Goal: Browse casually: Explore the website without a specific task or goal

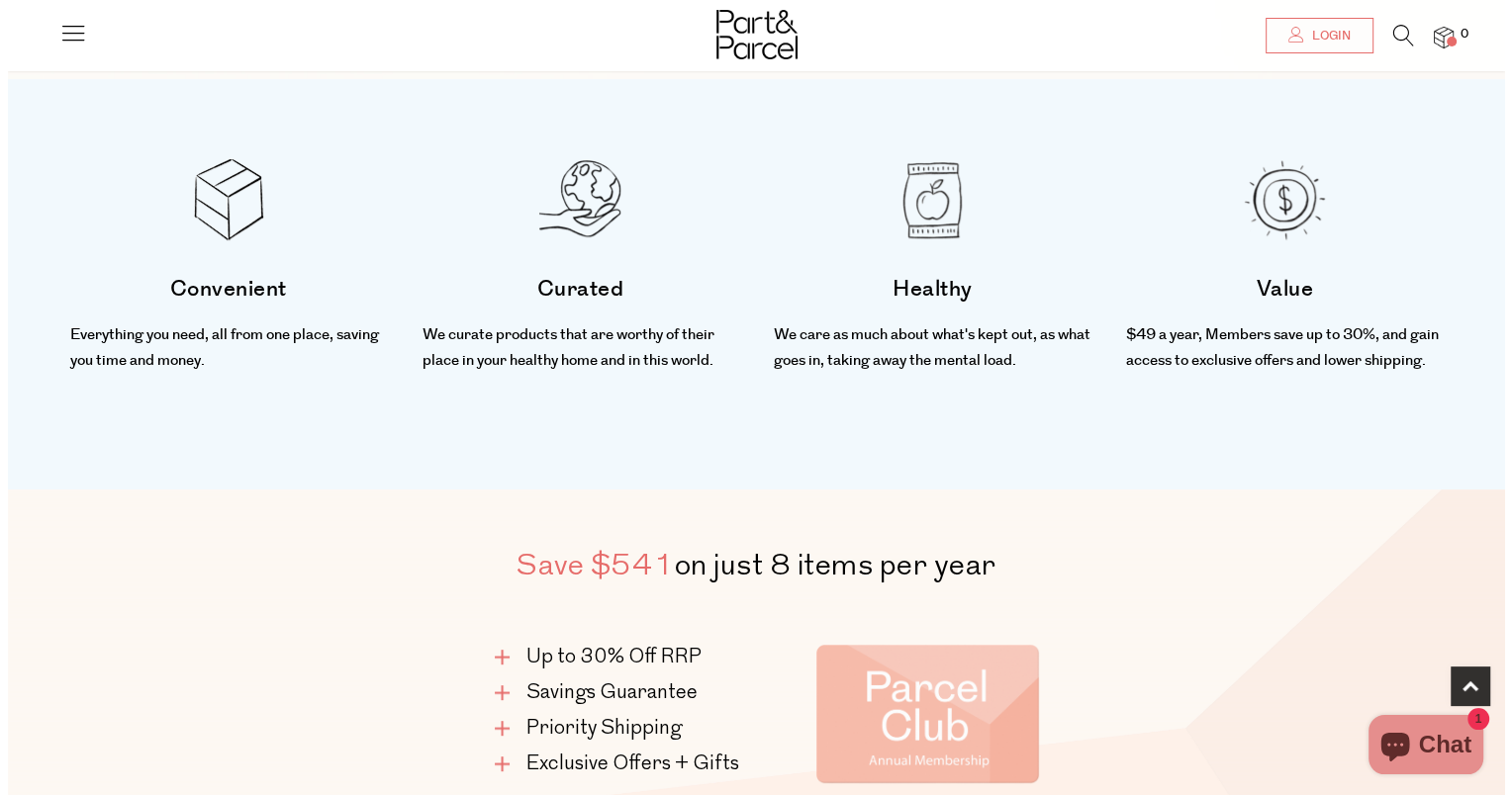
scroll to position [743, 0]
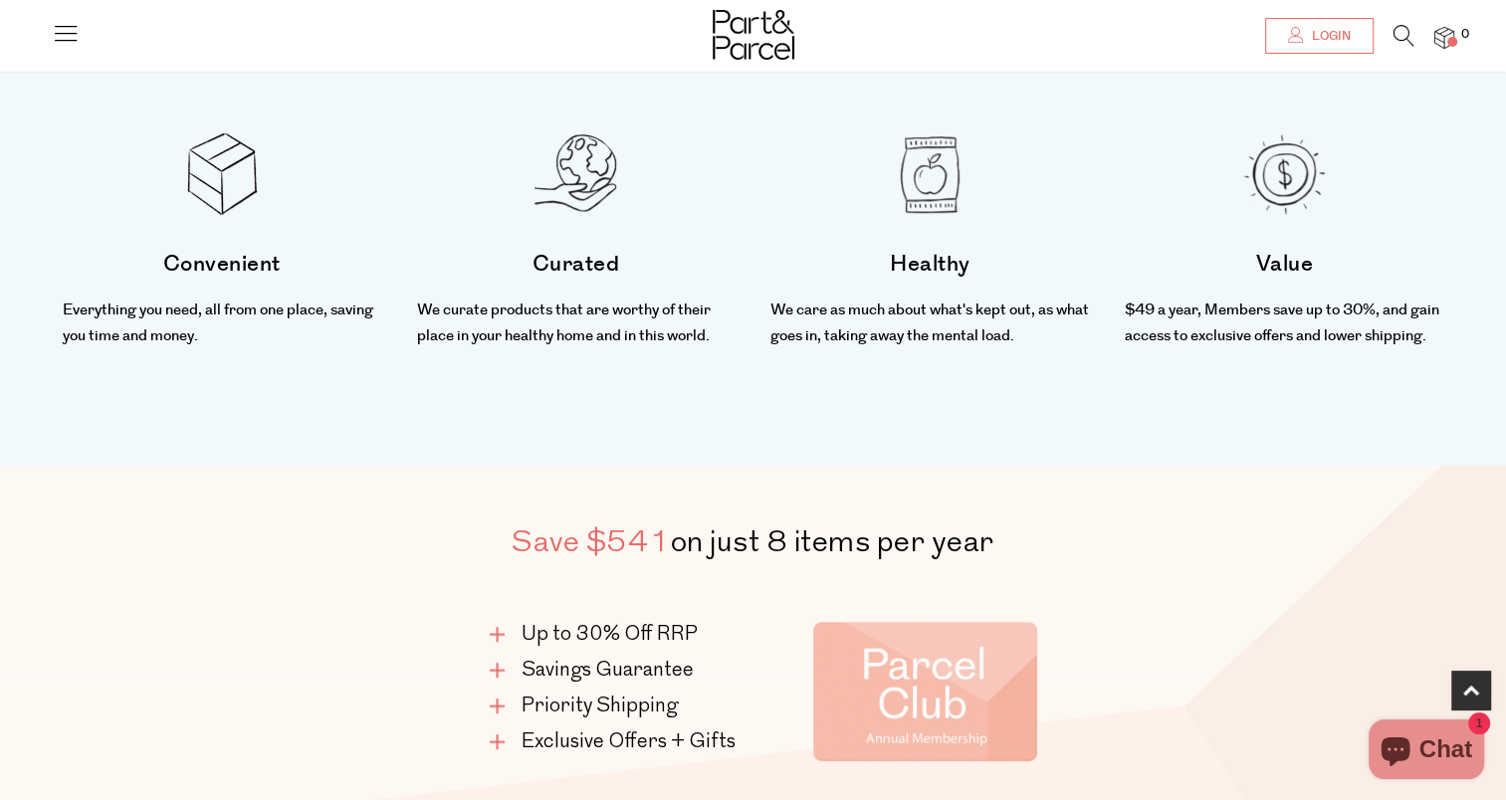
click at [77, 45] on icon at bounding box center [66, 33] width 28 height 28
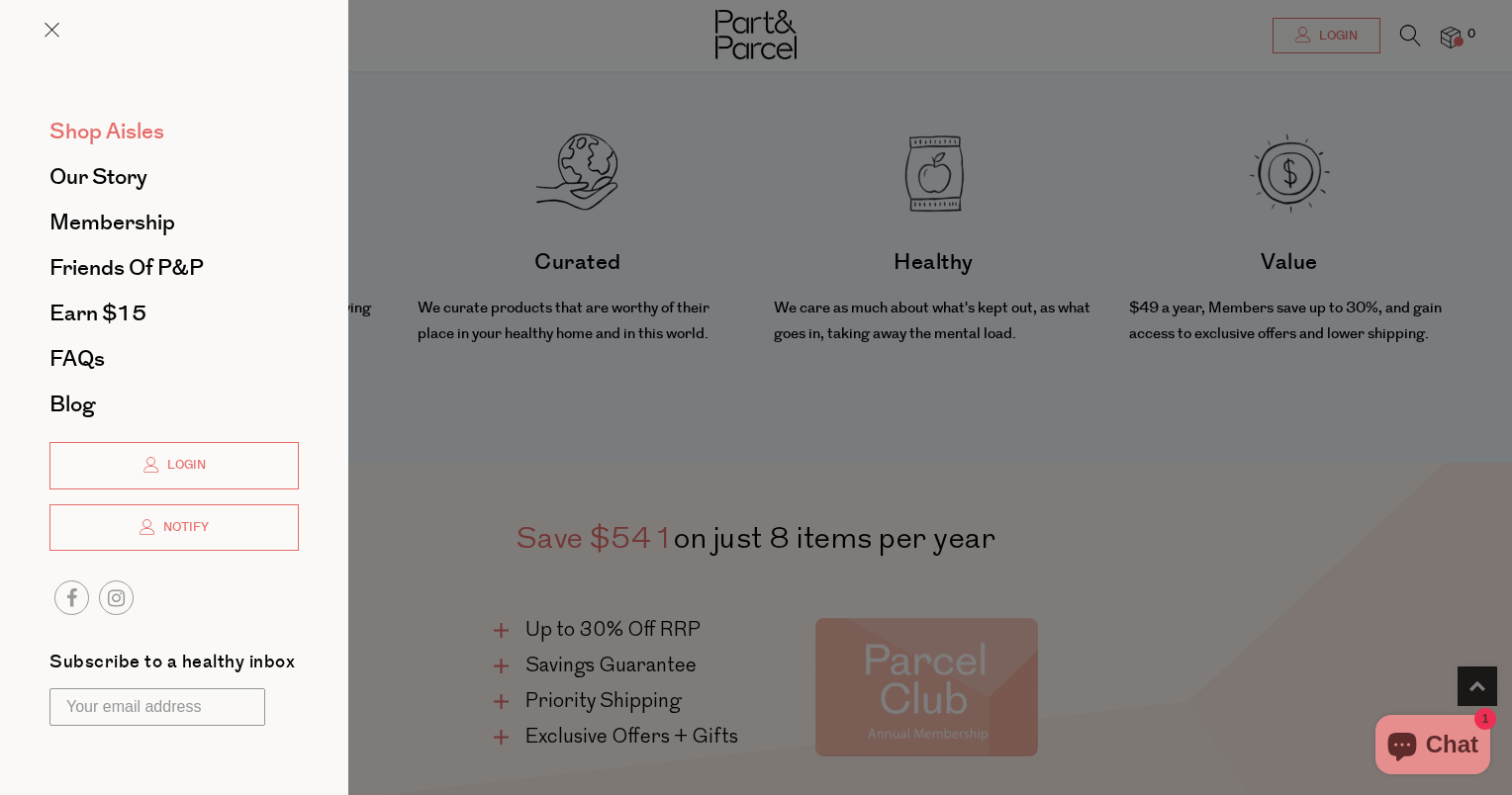
click at [105, 137] on span "Shop Aisles" at bounding box center [106, 131] width 114 height 32
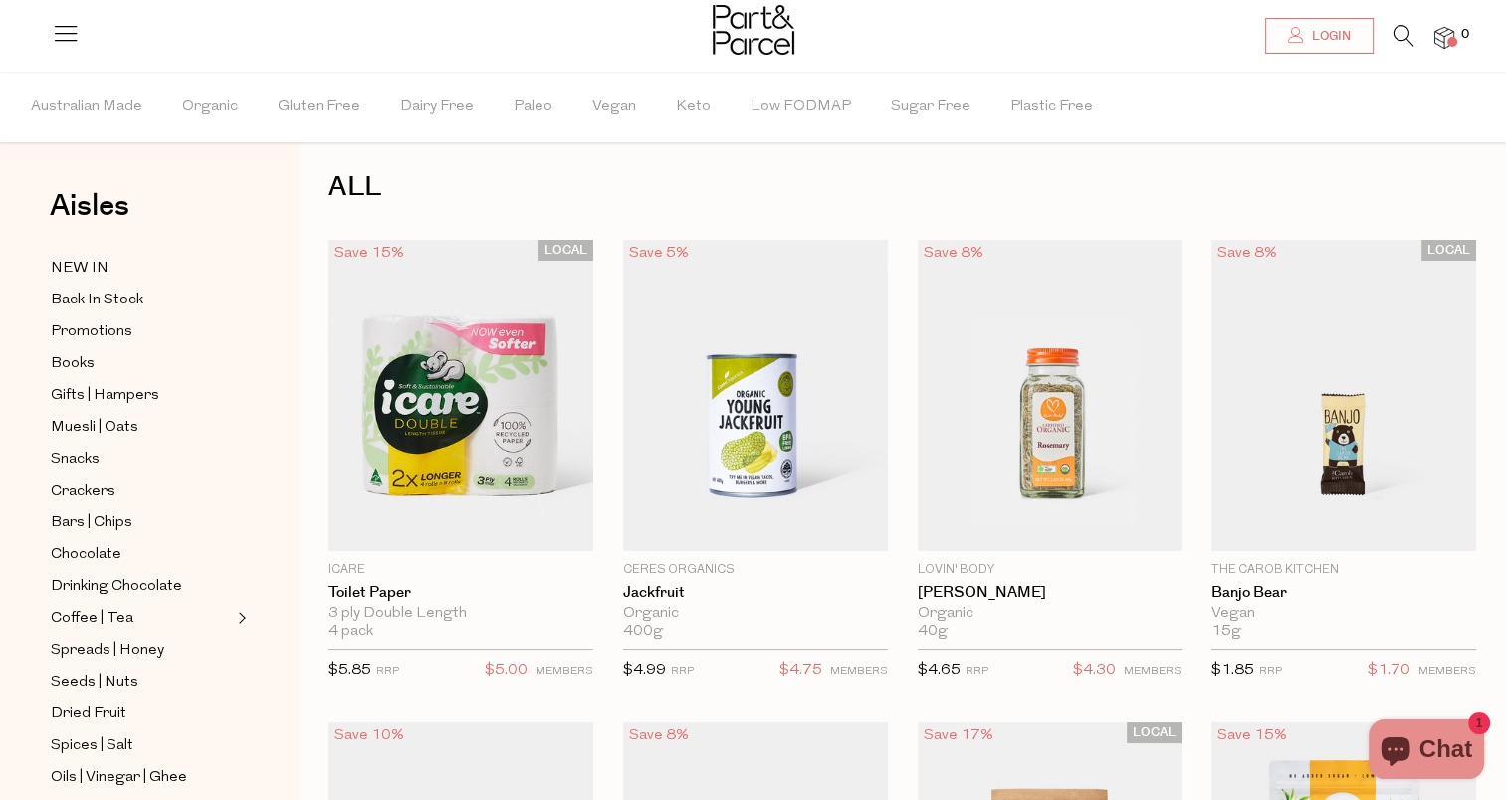
scroll to position [10, 0]
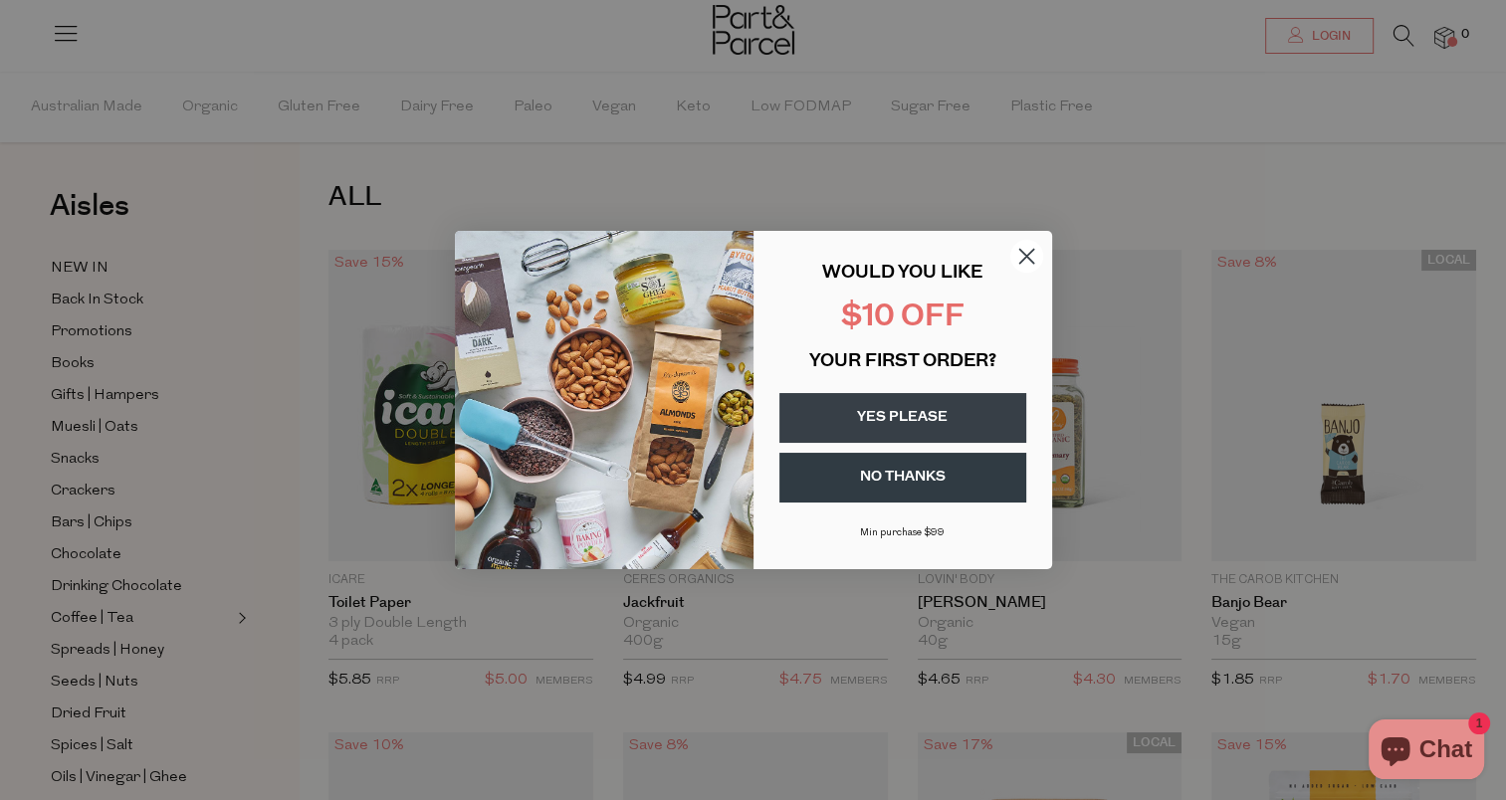
click at [1025, 256] on icon "Close dialog" at bounding box center [1026, 257] width 14 height 14
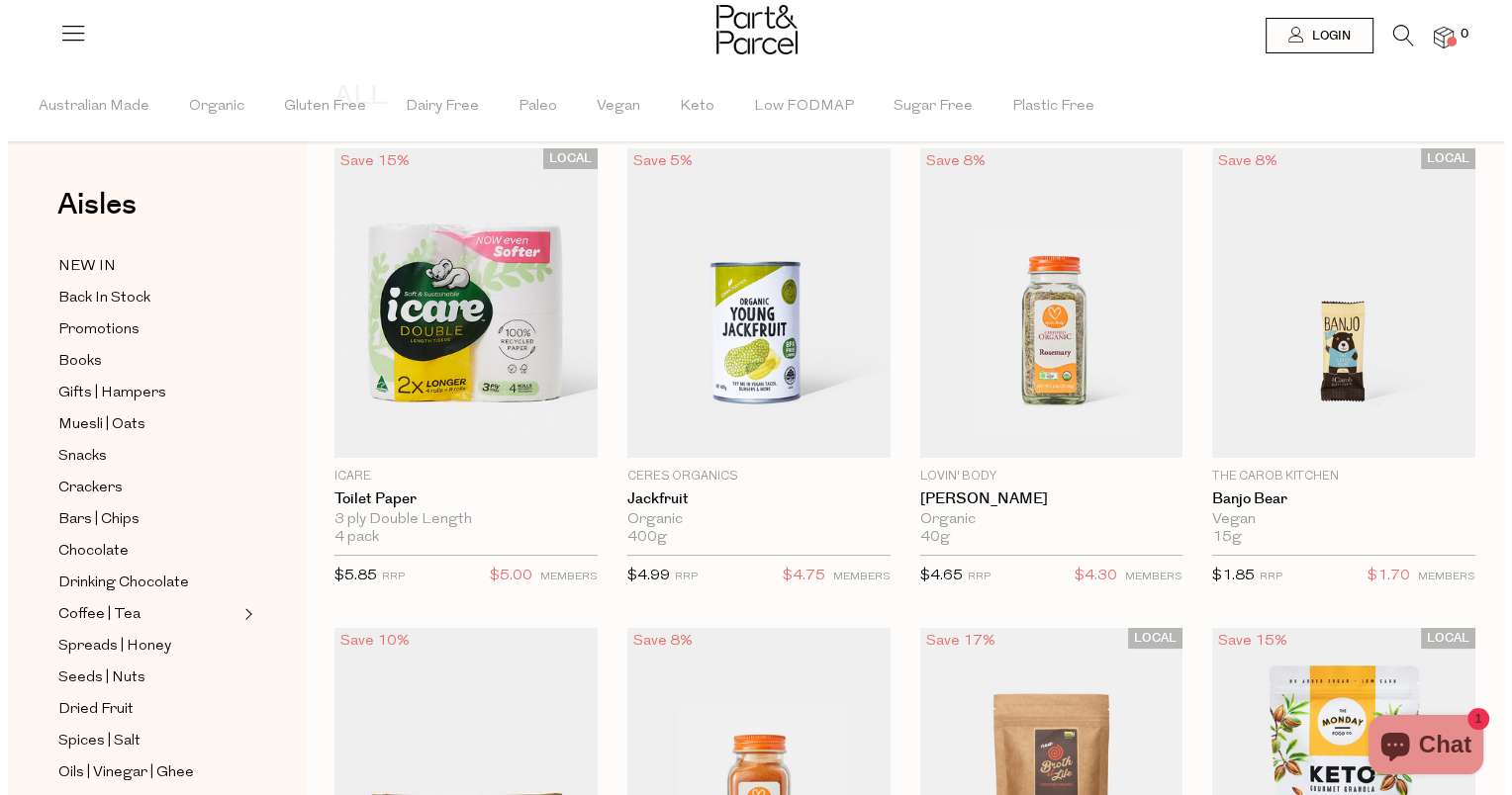
scroll to position [0, 0]
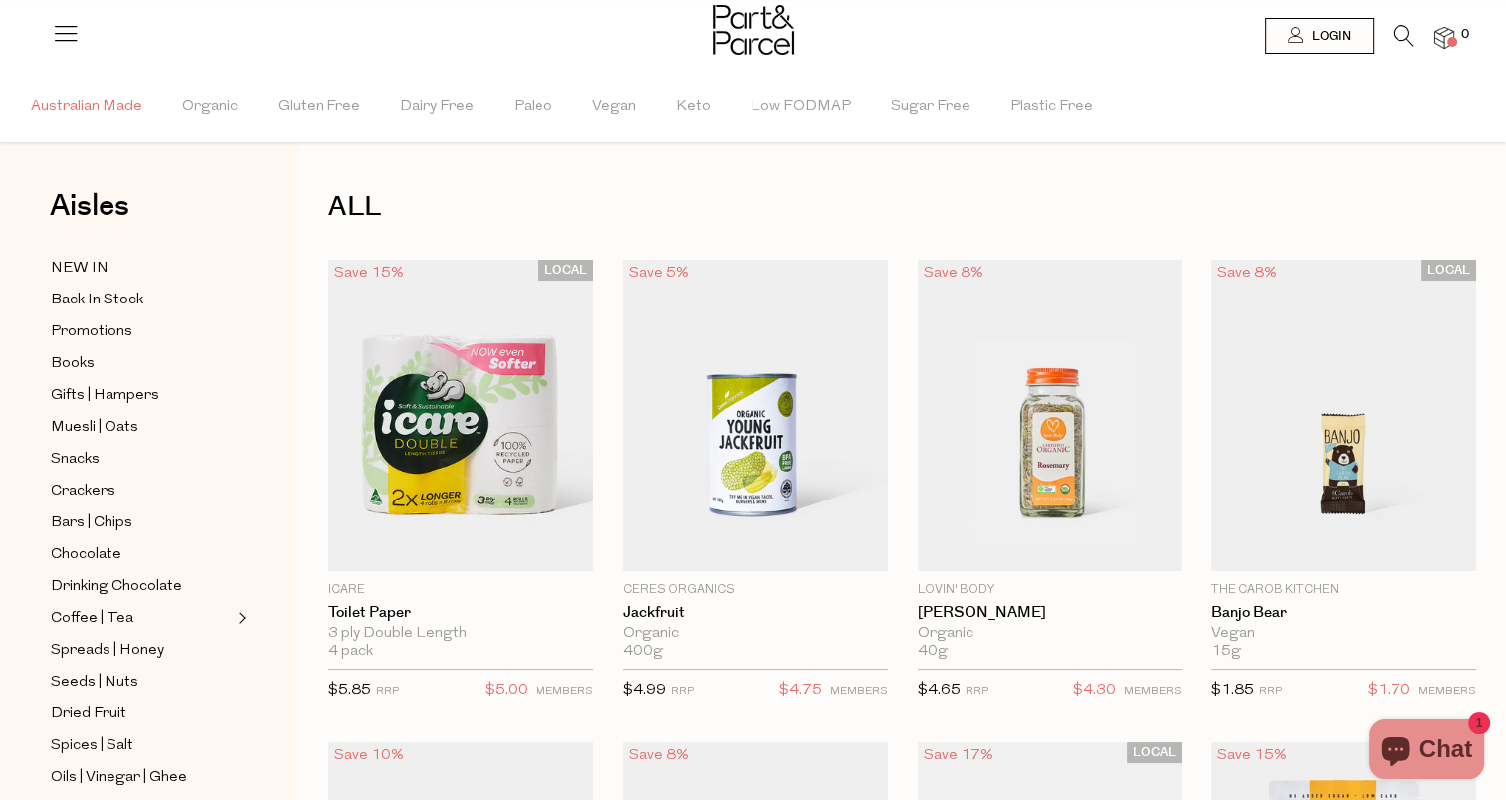
click at [108, 100] on span "Australian Made" at bounding box center [86, 108] width 111 height 70
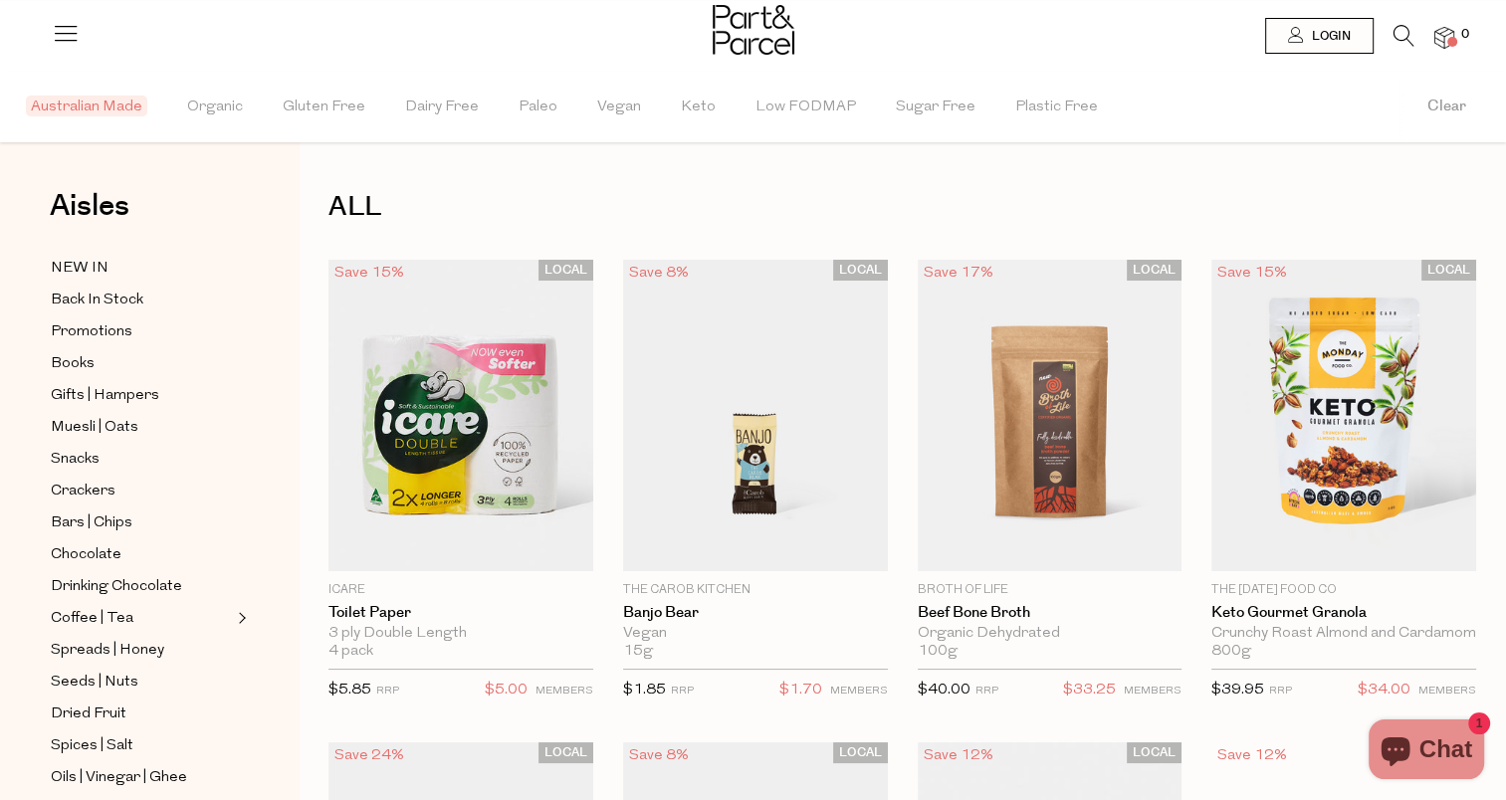
click at [63, 28] on icon at bounding box center [66, 33] width 28 height 28
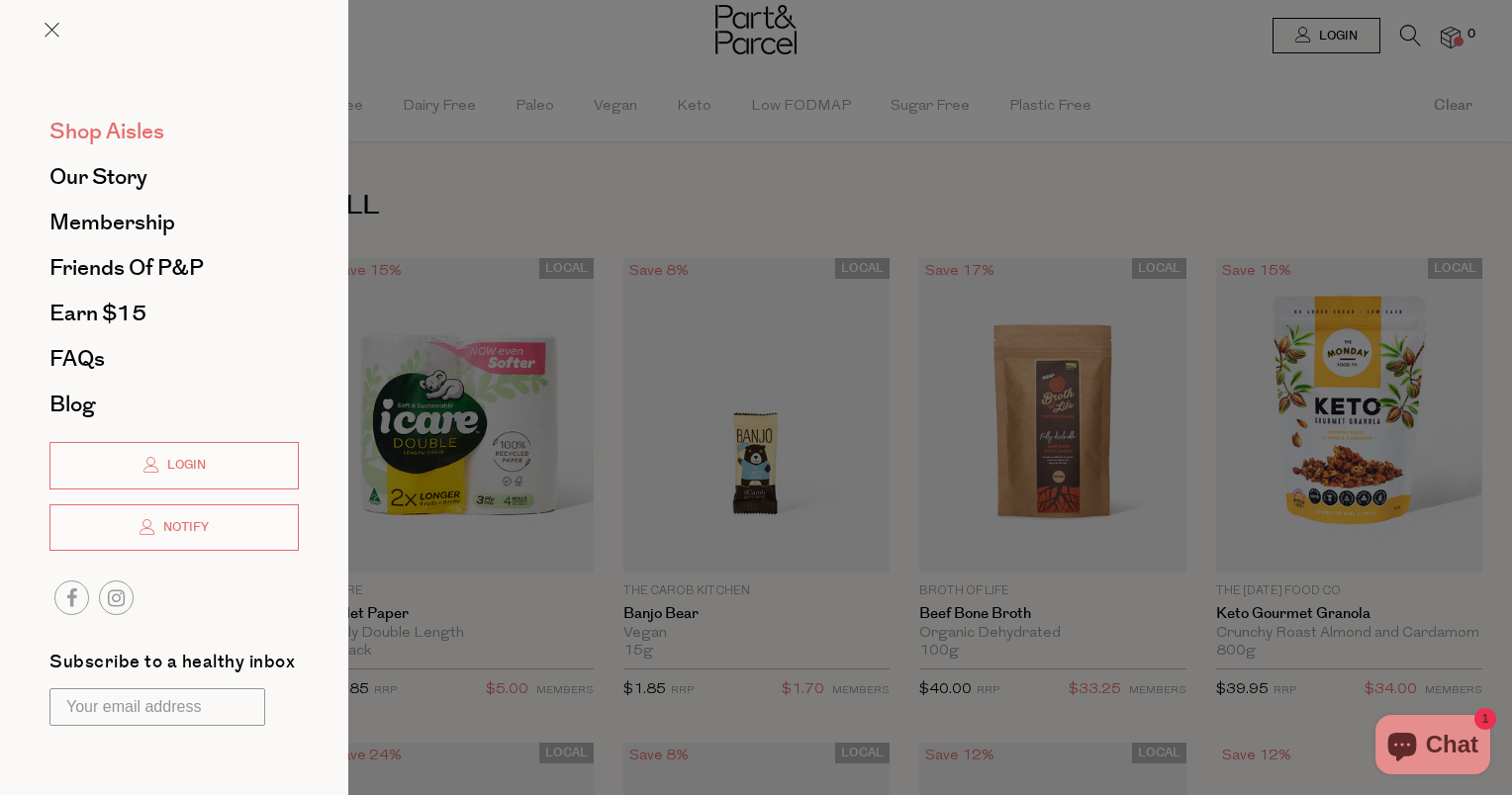
click at [114, 129] on span "Shop Aisles" at bounding box center [106, 131] width 114 height 32
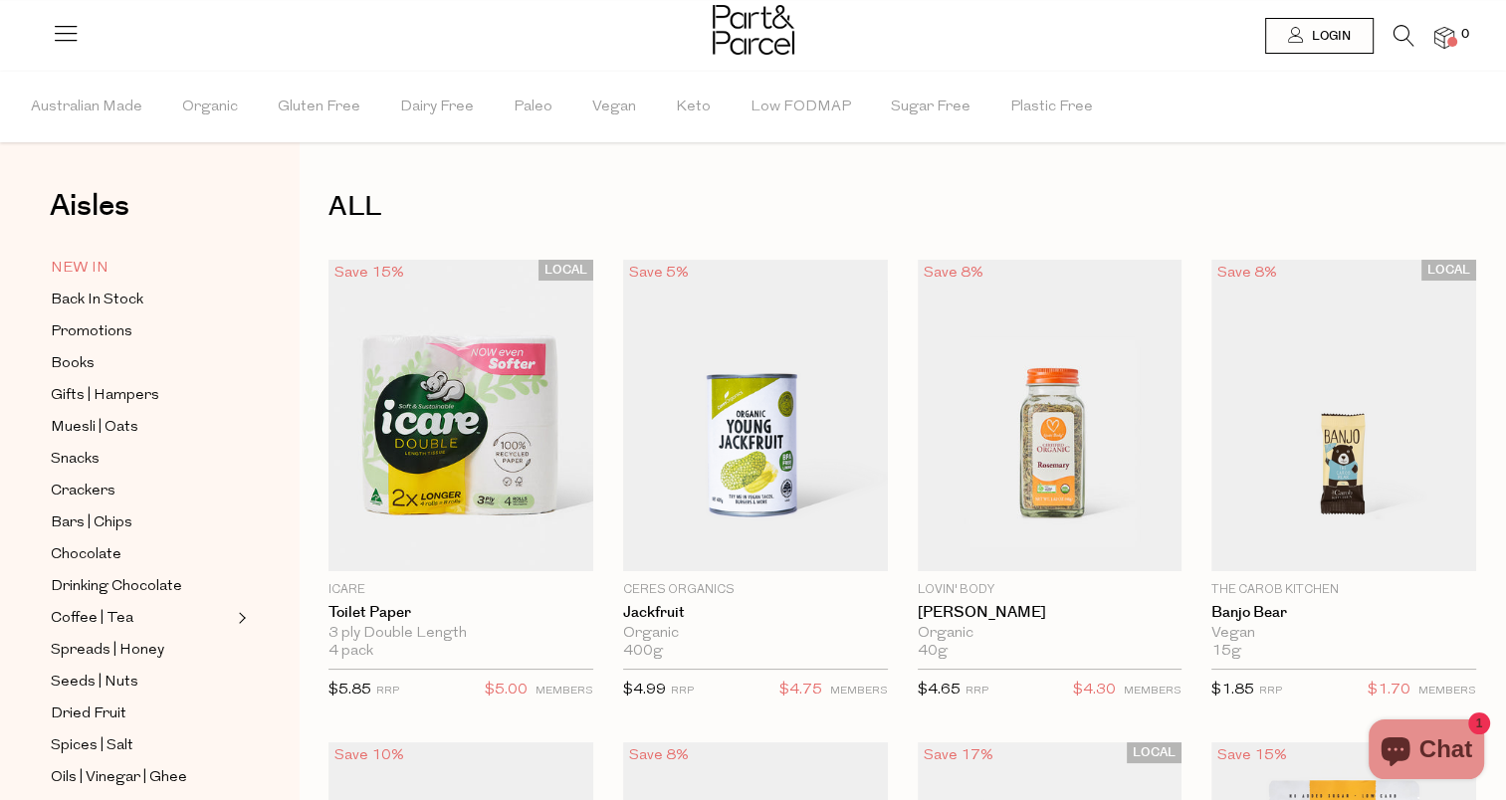
click at [86, 268] on span "NEW IN" at bounding box center [80, 269] width 58 height 24
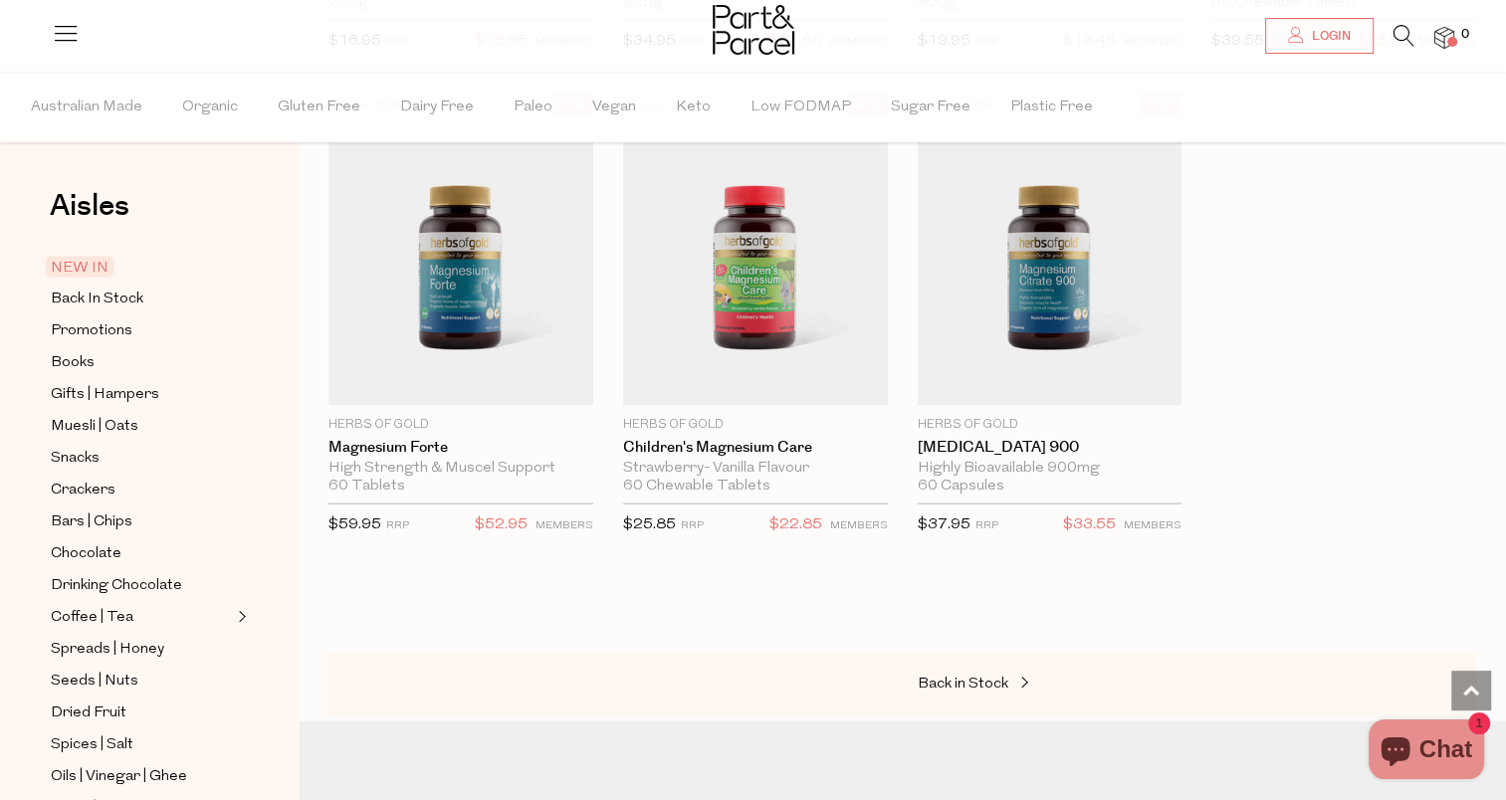
scroll to position [4036, 0]
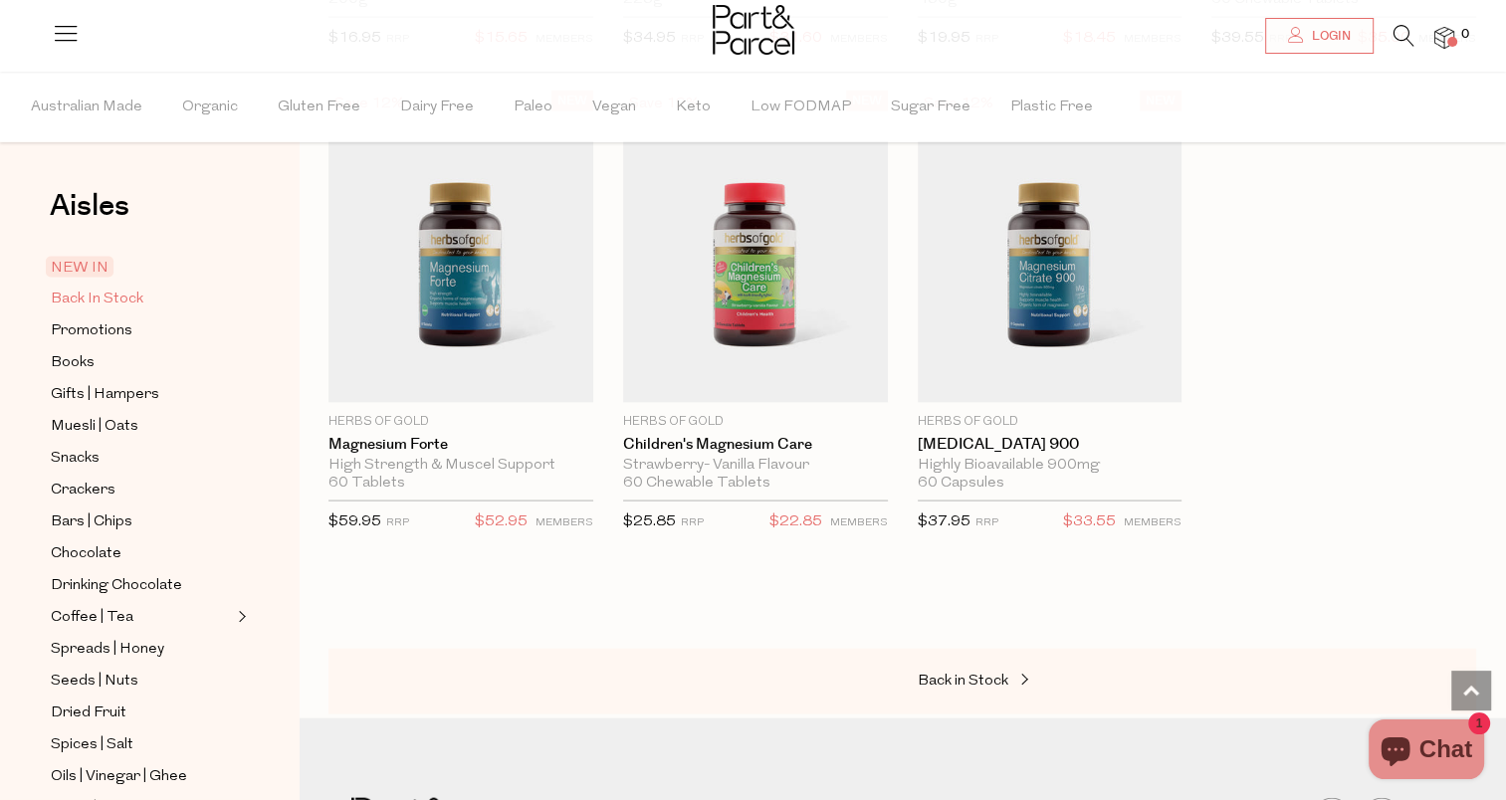
click at [121, 302] on span "Back In Stock" at bounding box center [97, 300] width 93 height 24
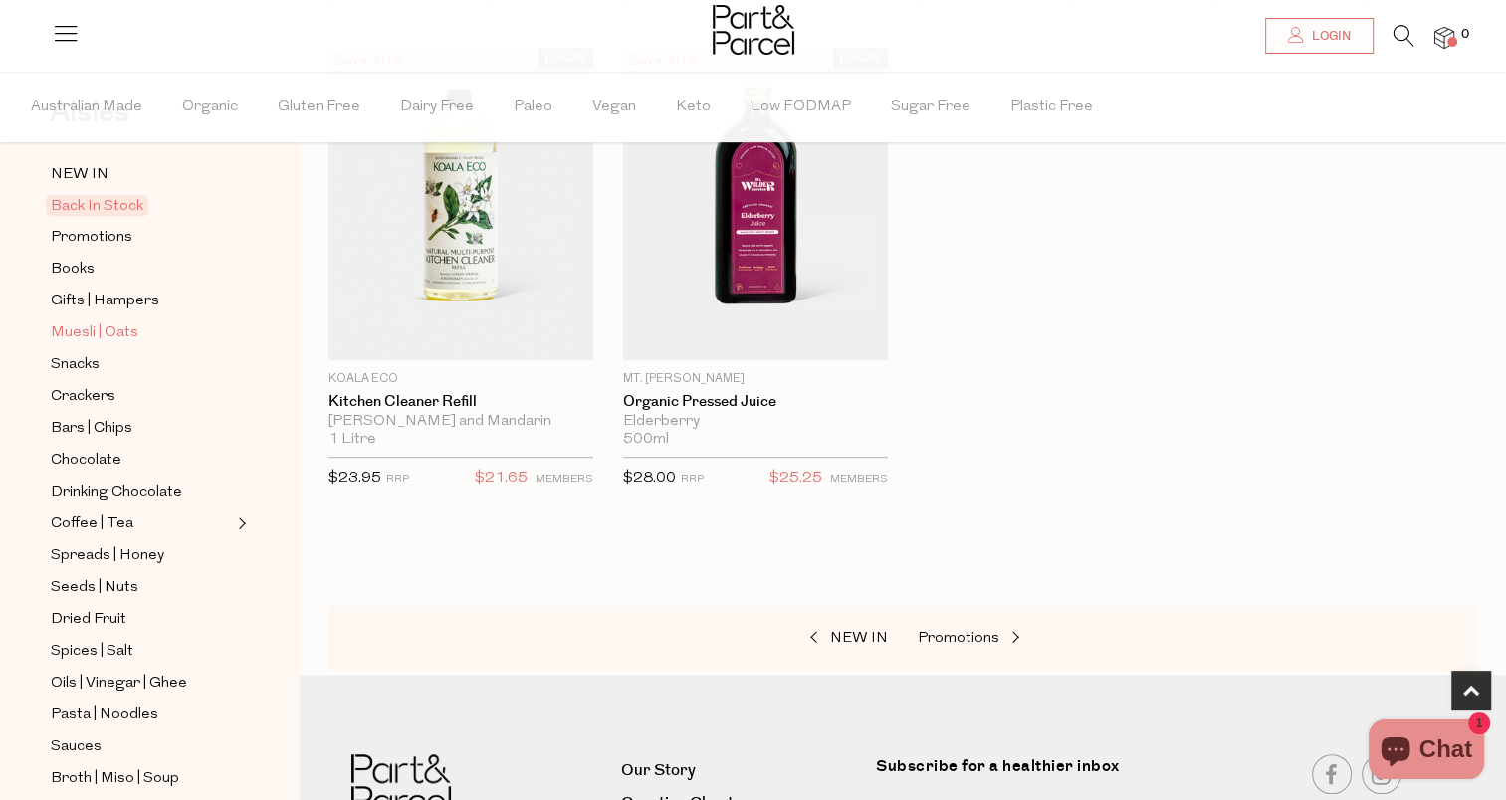
scroll to position [95, 0]
click at [92, 295] on span "Gifts | Hampers" at bounding box center [105, 301] width 109 height 24
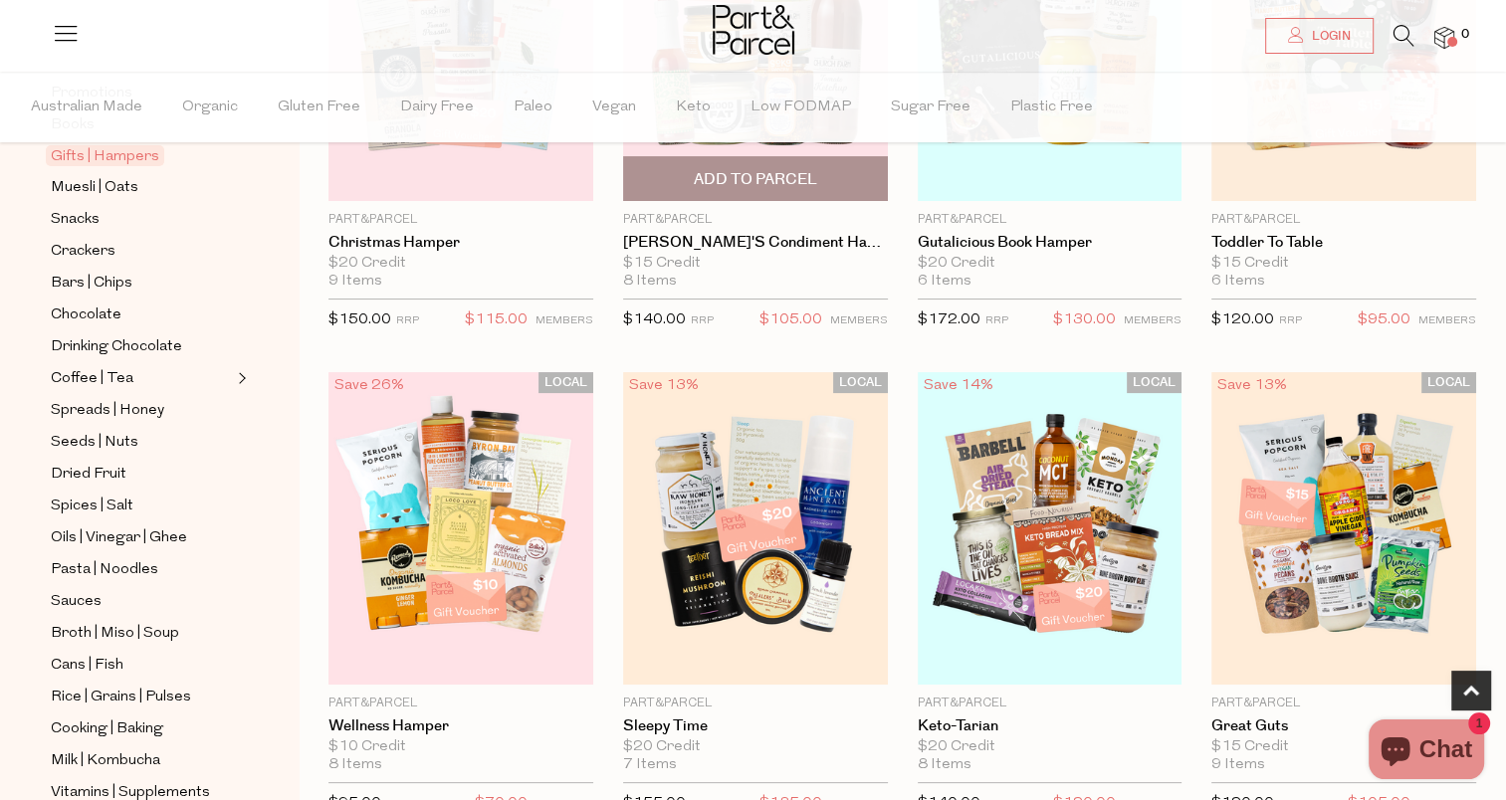
scroll to position [374, 0]
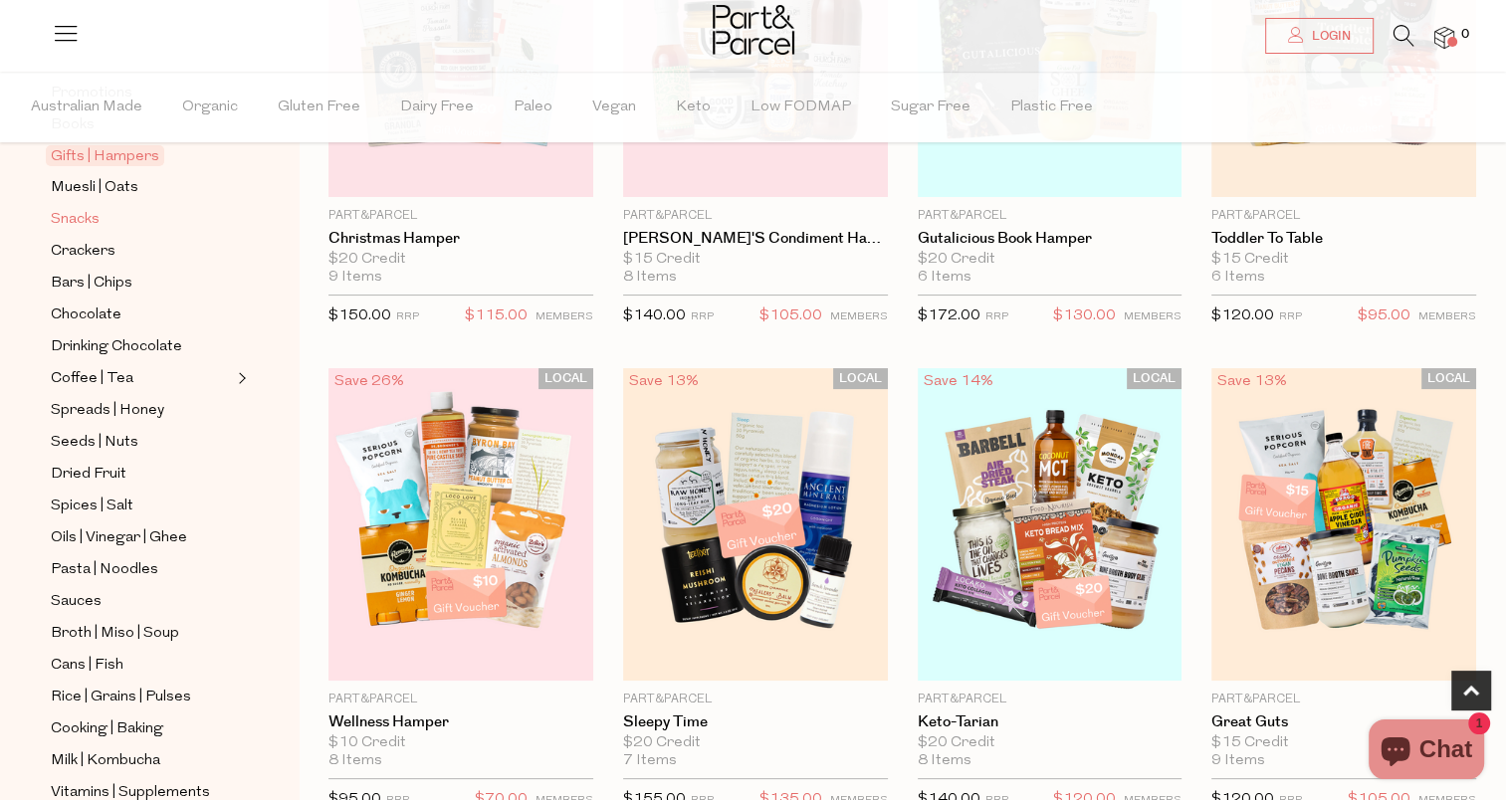
click at [100, 211] on span "Snacks" at bounding box center [75, 220] width 49 height 24
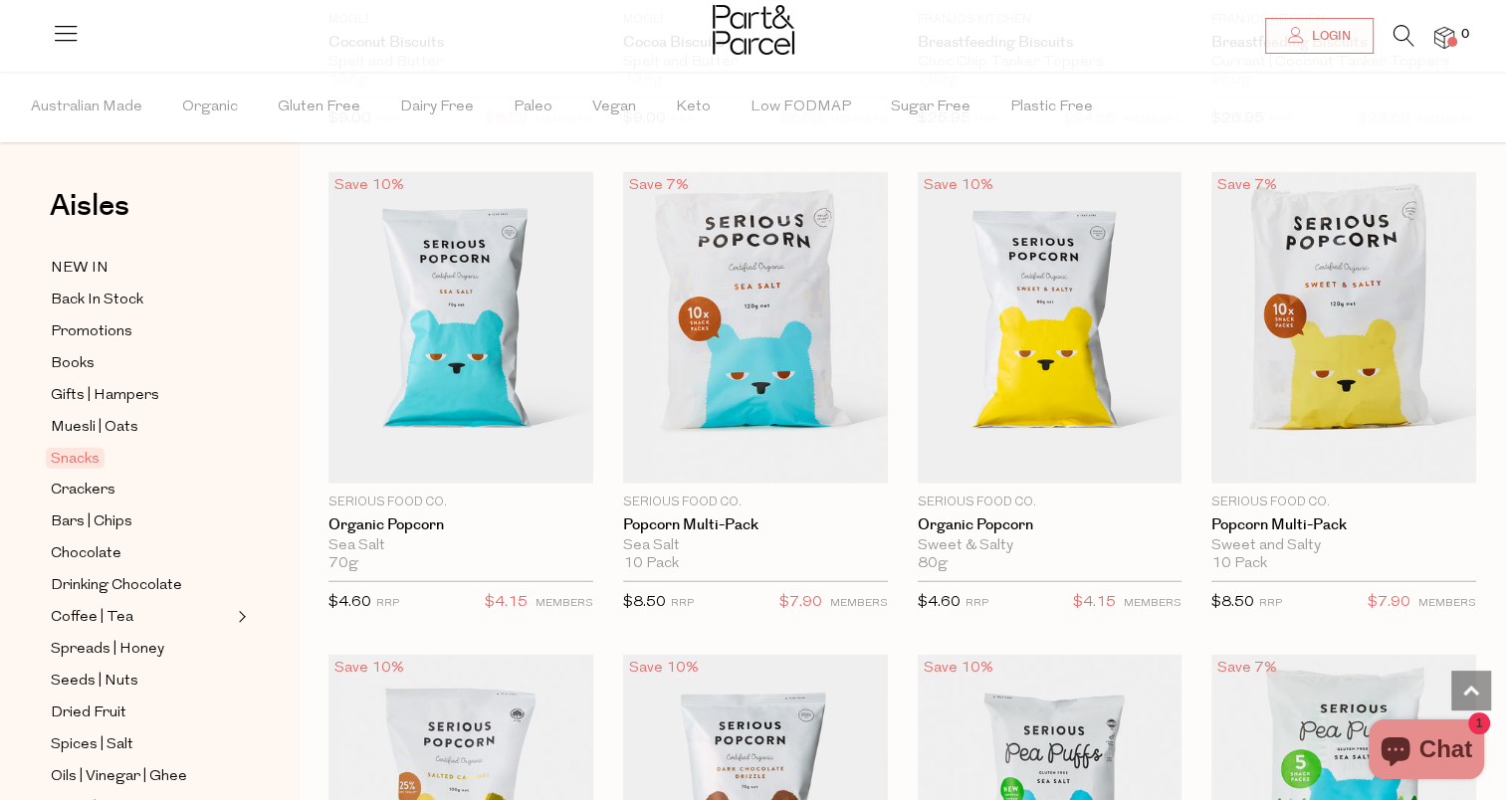
scroll to position [4922, 0]
click at [598, 573] on div "Save 7% 1 Add To Parcel Serious Food Co. Popcorn Multi-Pack Sea Salt 10 Pack Li…" at bounding box center [740, 399] width 295 height 454
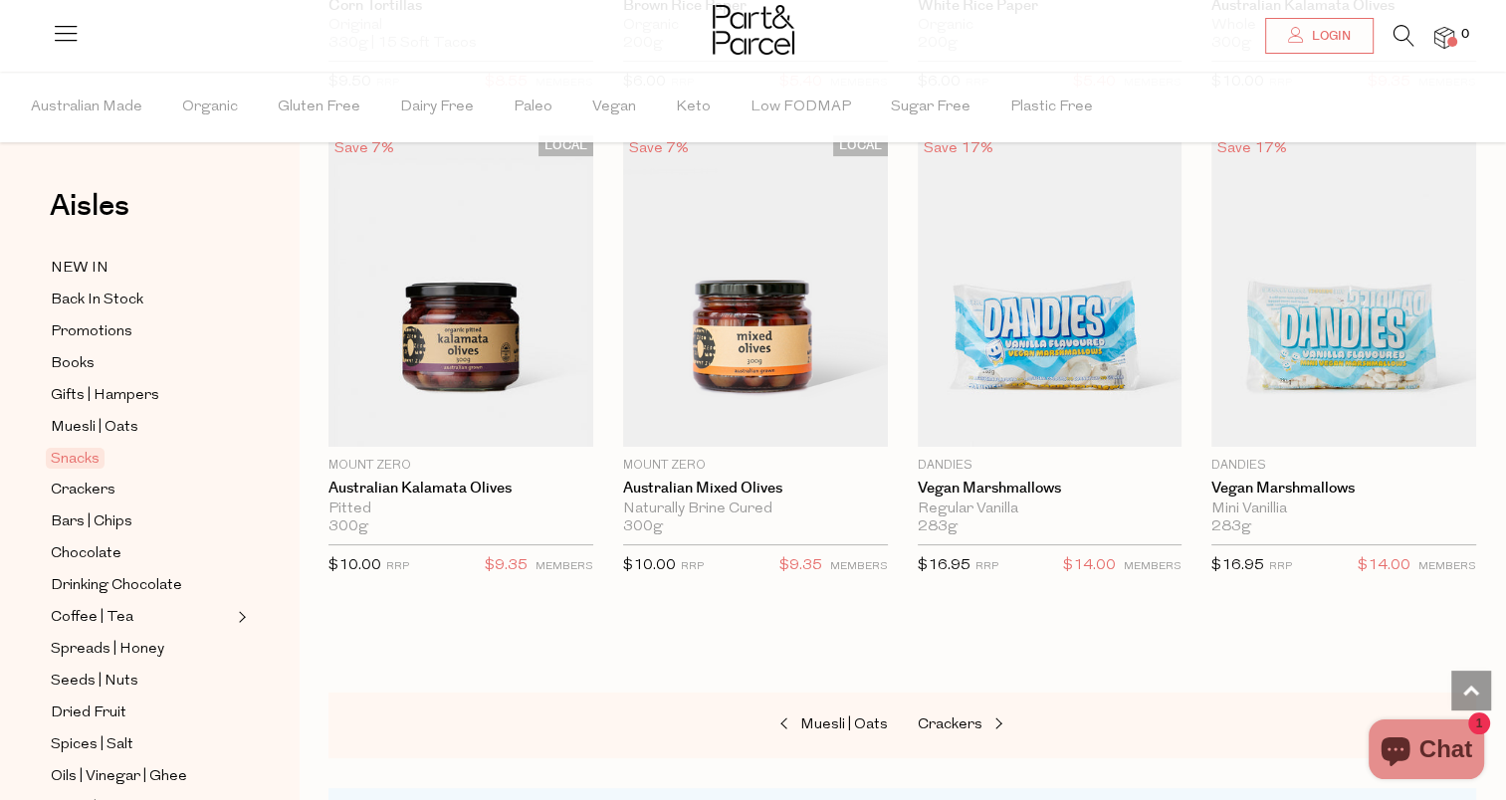
scroll to position [7855, 0]
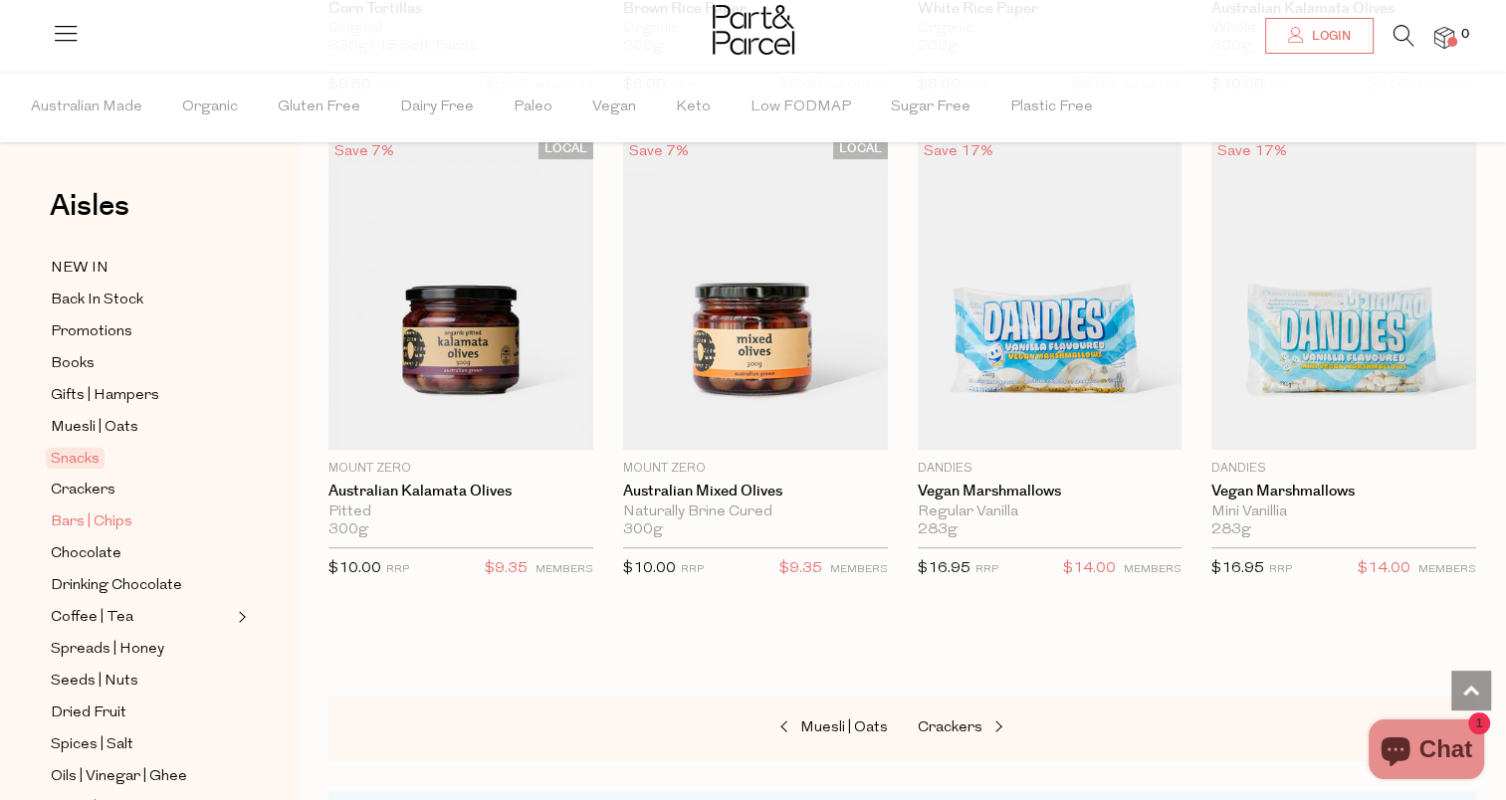
click at [83, 523] on span "Bars | Chips" at bounding box center [92, 523] width 82 height 24
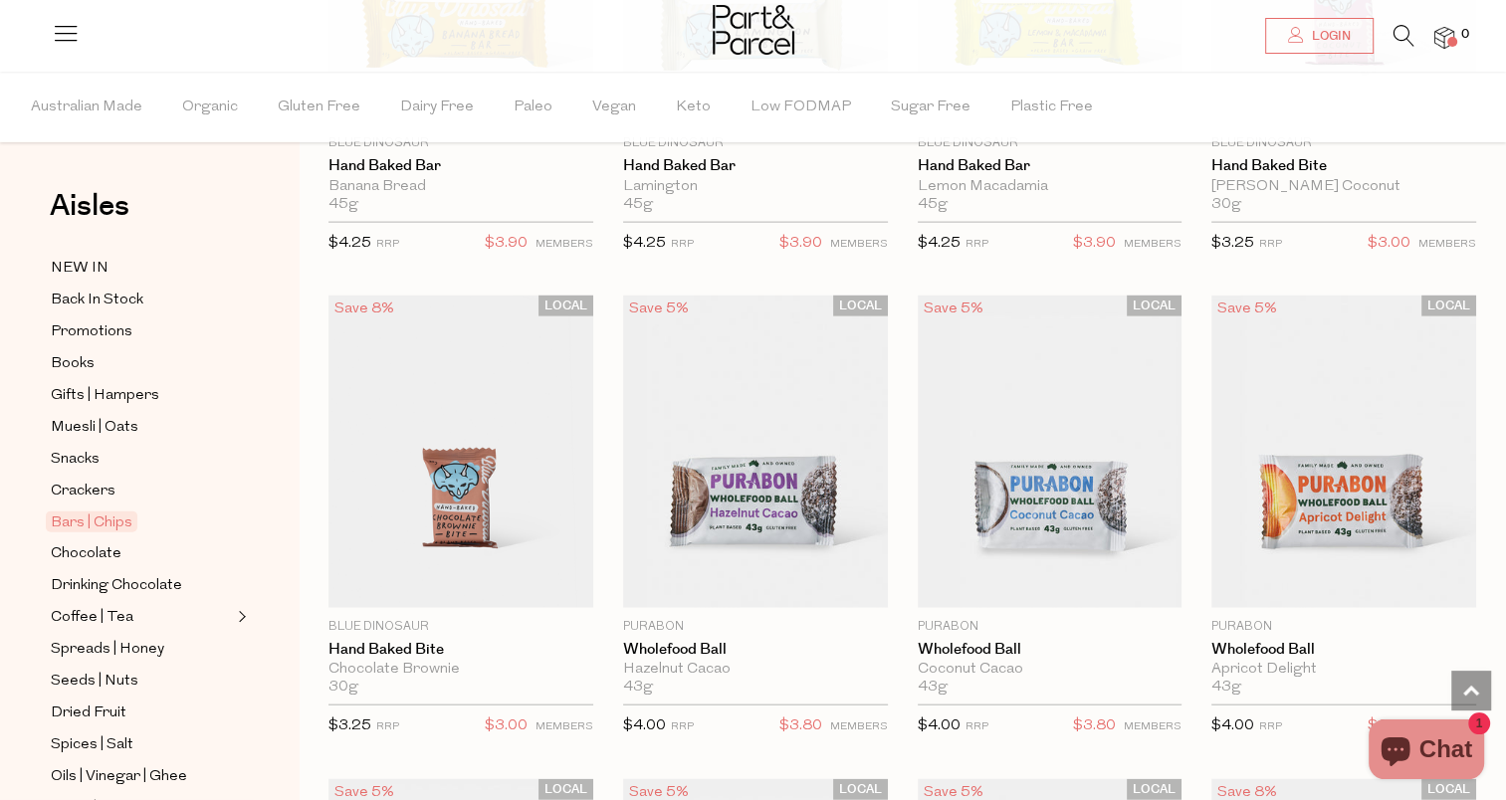
scroll to position [4483, 0]
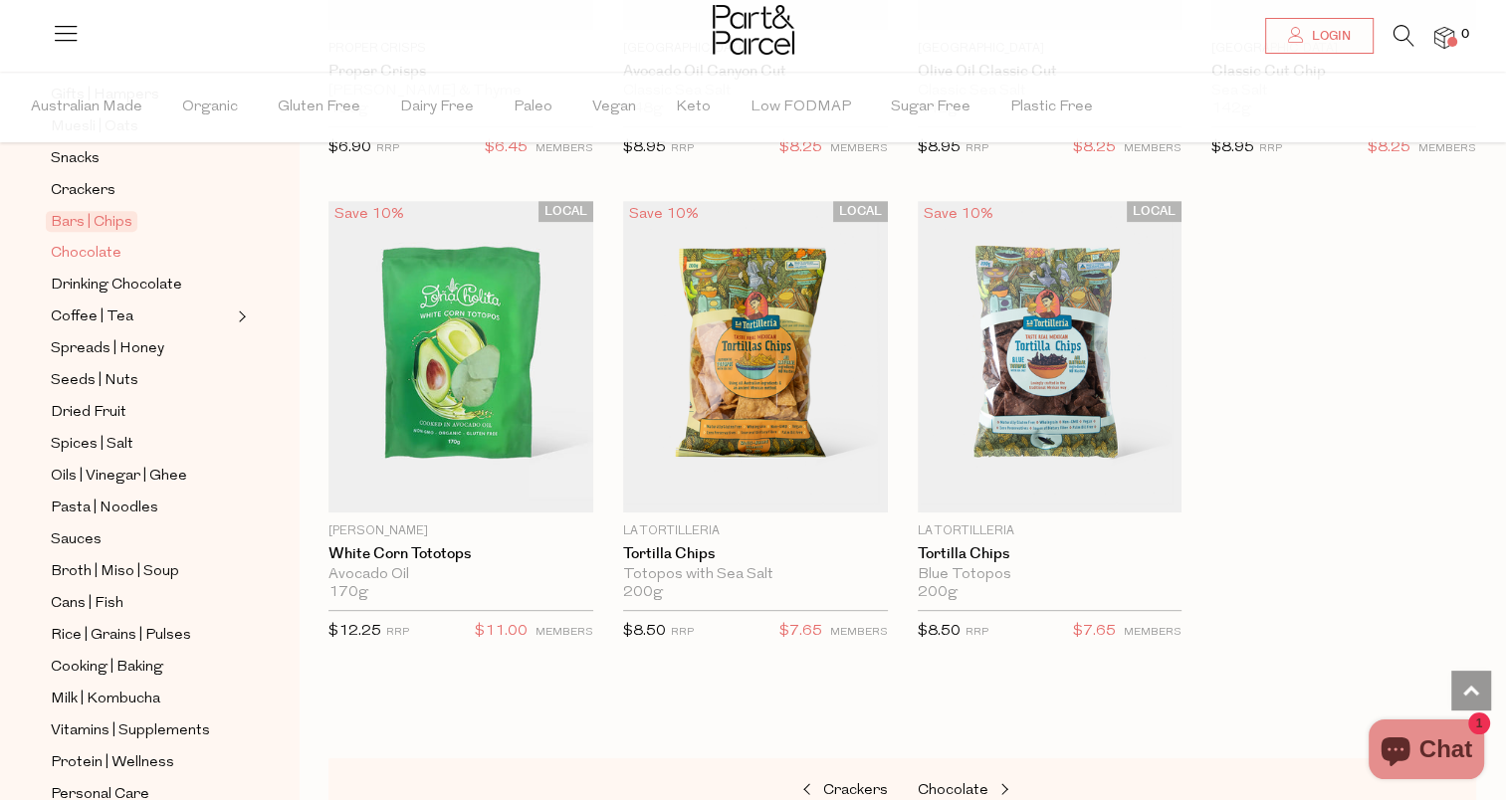
scroll to position [302, 0]
click at [139, 287] on span "Drinking Chocolate" at bounding box center [116, 285] width 131 height 24
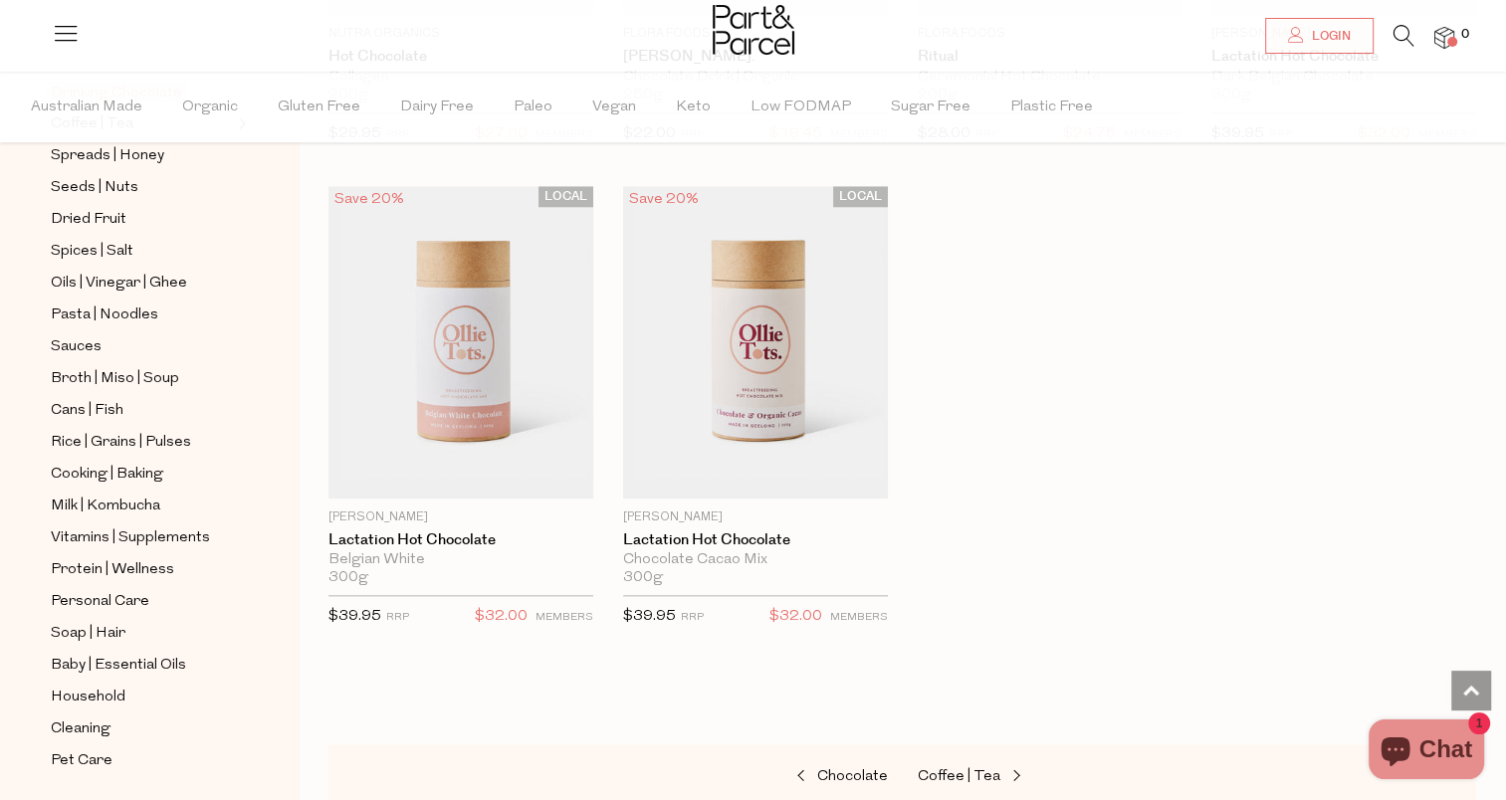
scroll to position [547, 0]
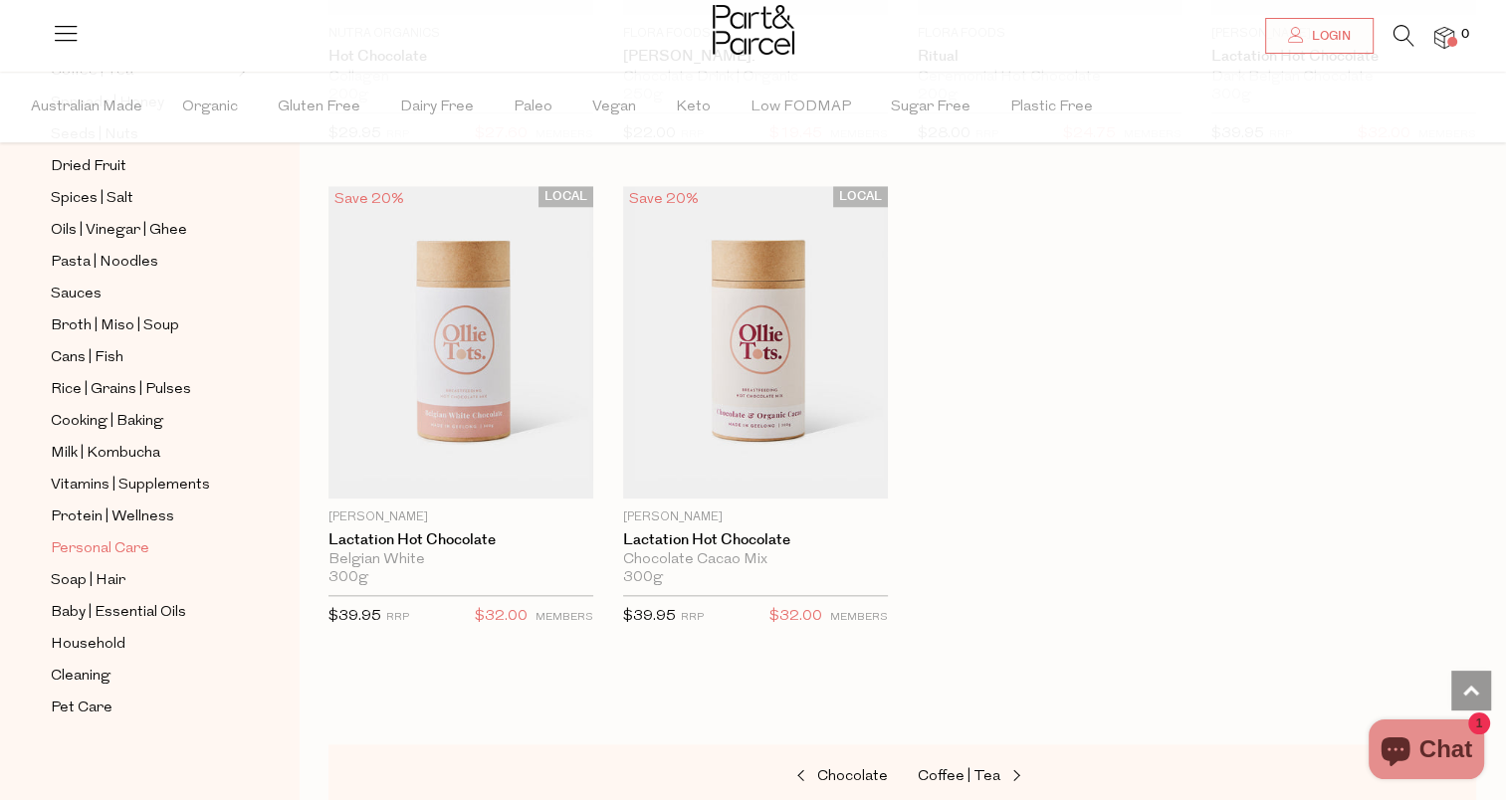
click at [112, 538] on span "Personal Care" at bounding box center [100, 550] width 99 height 24
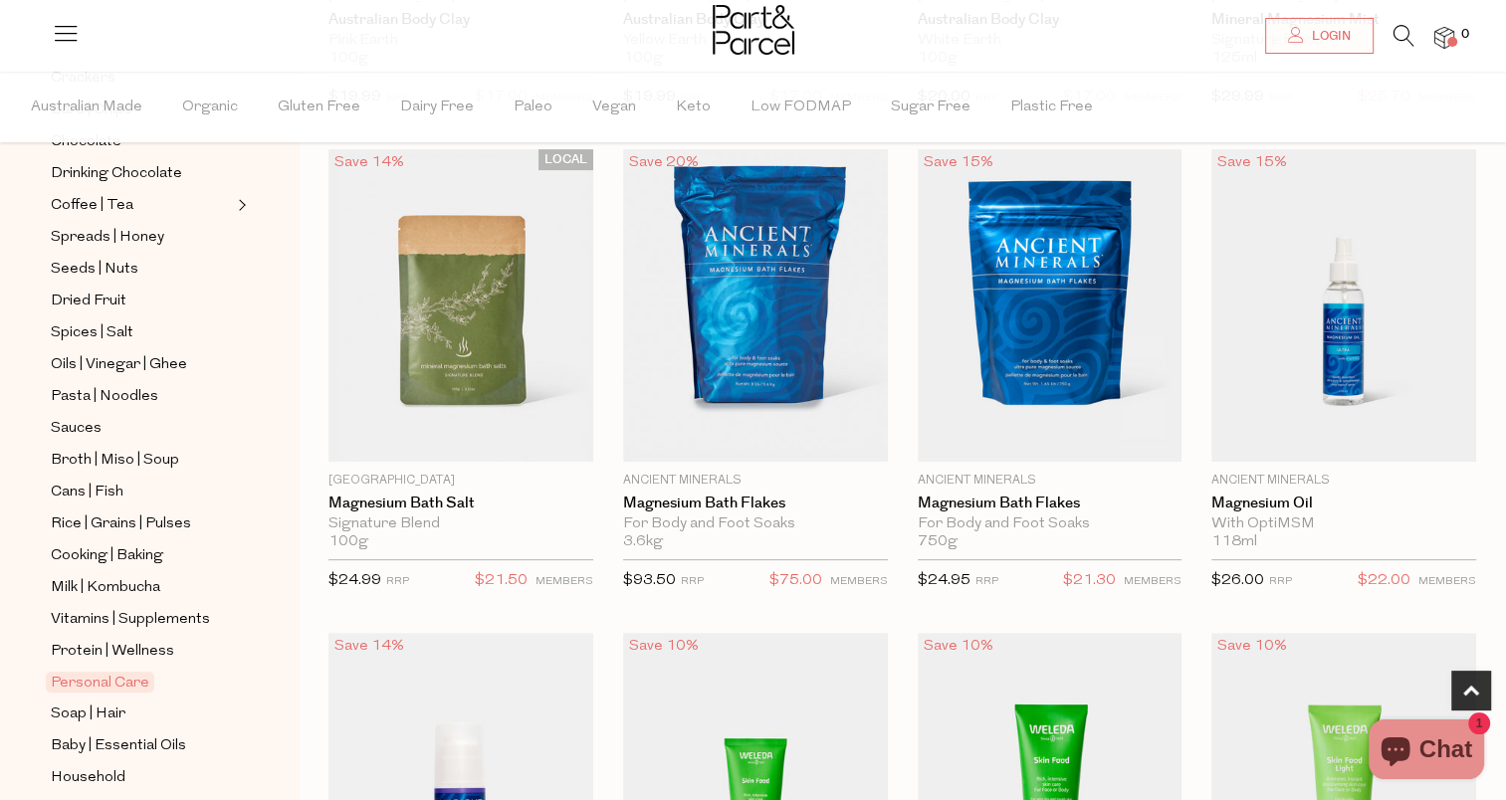
scroll to position [547, 0]
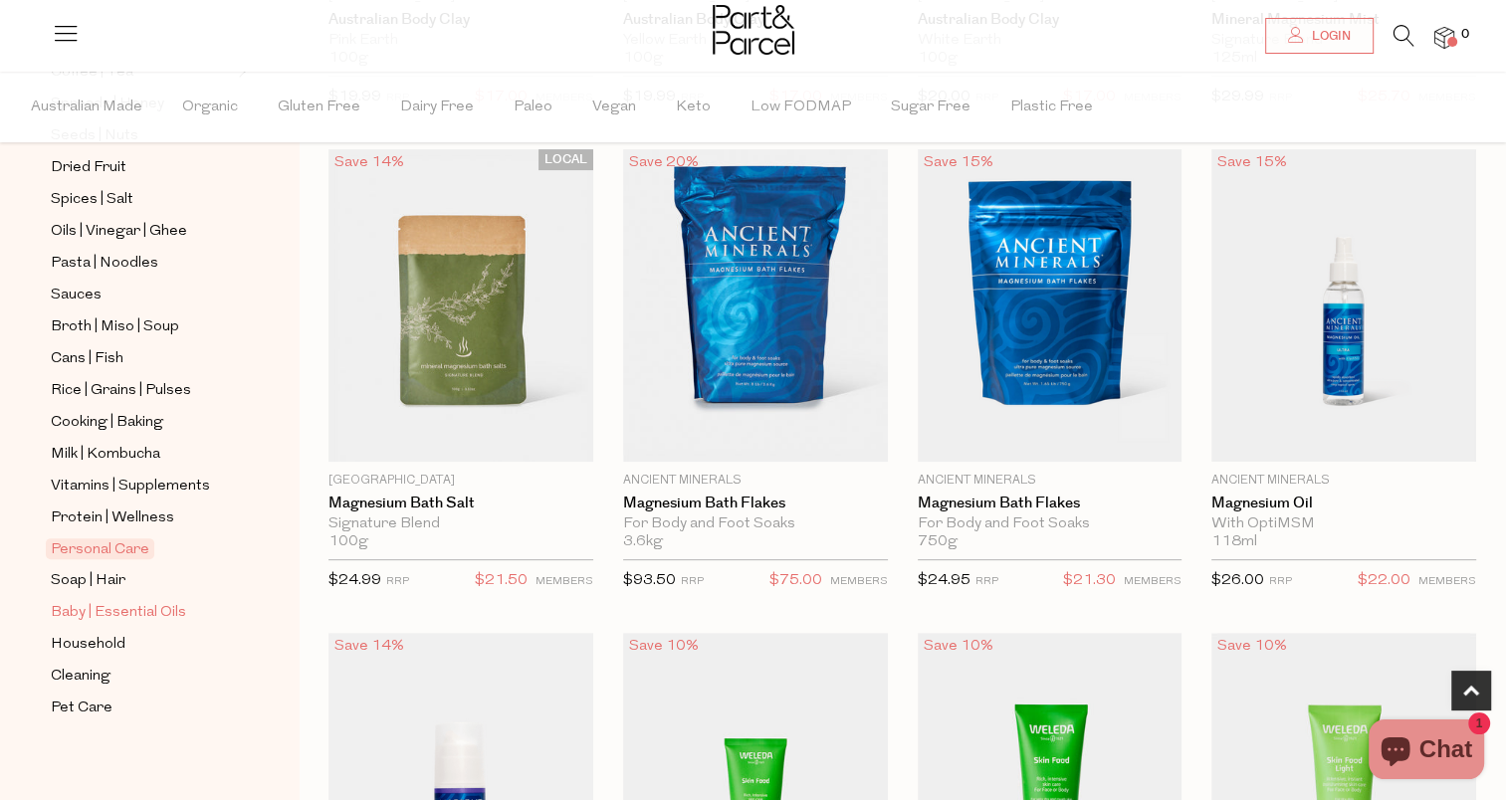
click at [92, 612] on span "Baby | Essential Oils" at bounding box center [118, 613] width 135 height 24
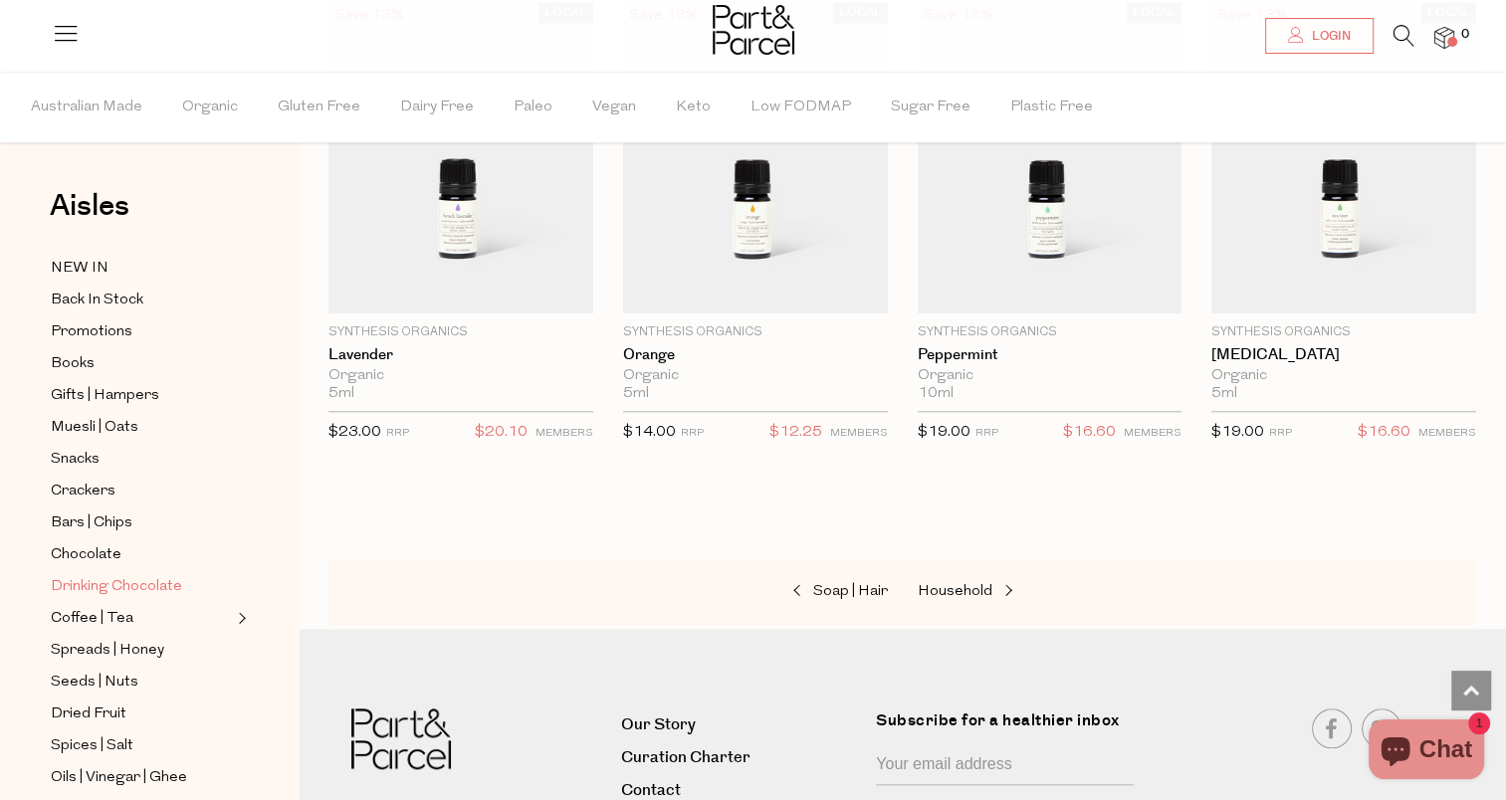
scroll to position [547, 0]
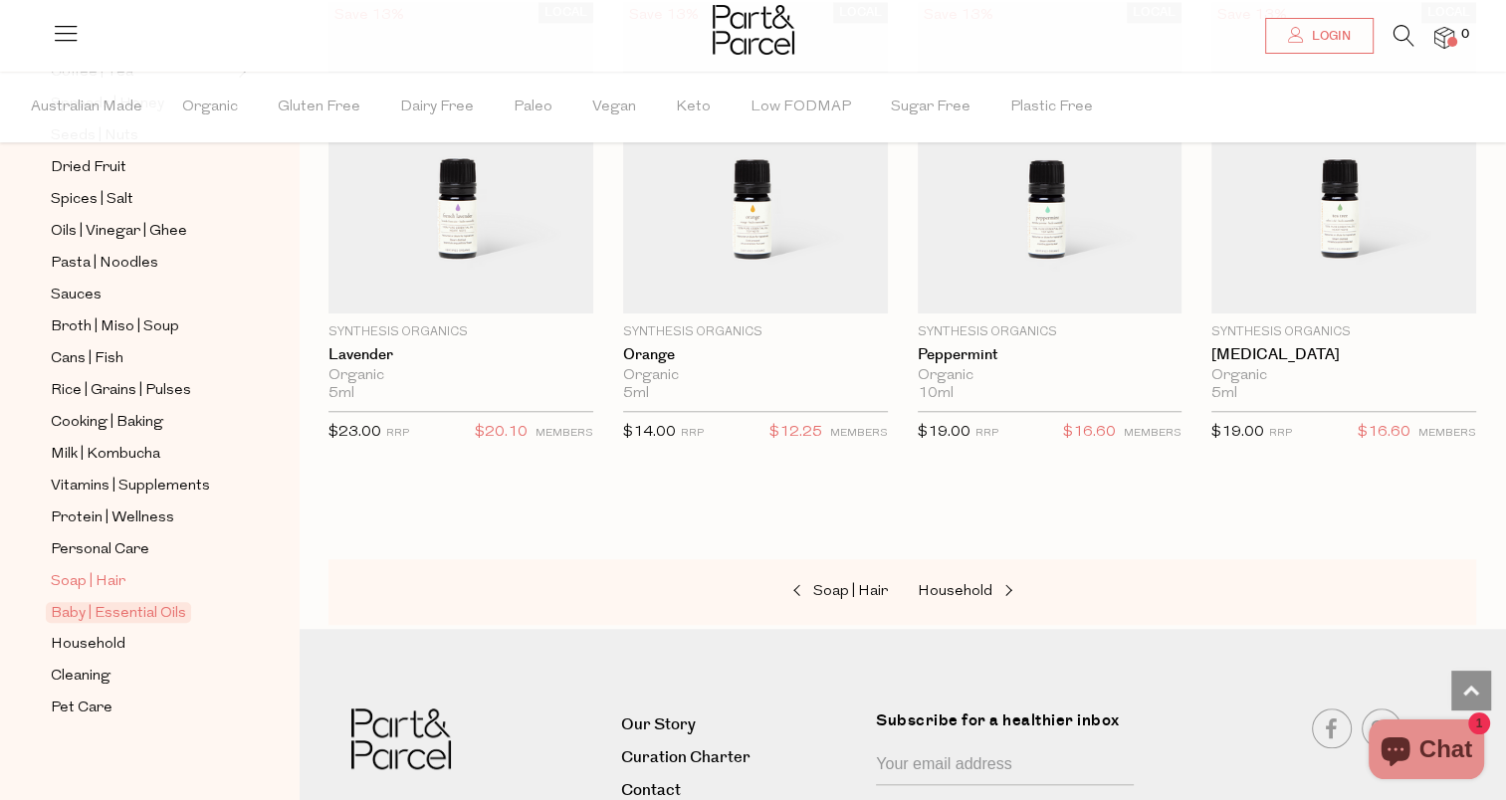
click at [90, 573] on span "Soap | Hair" at bounding box center [88, 582] width 75 height 24
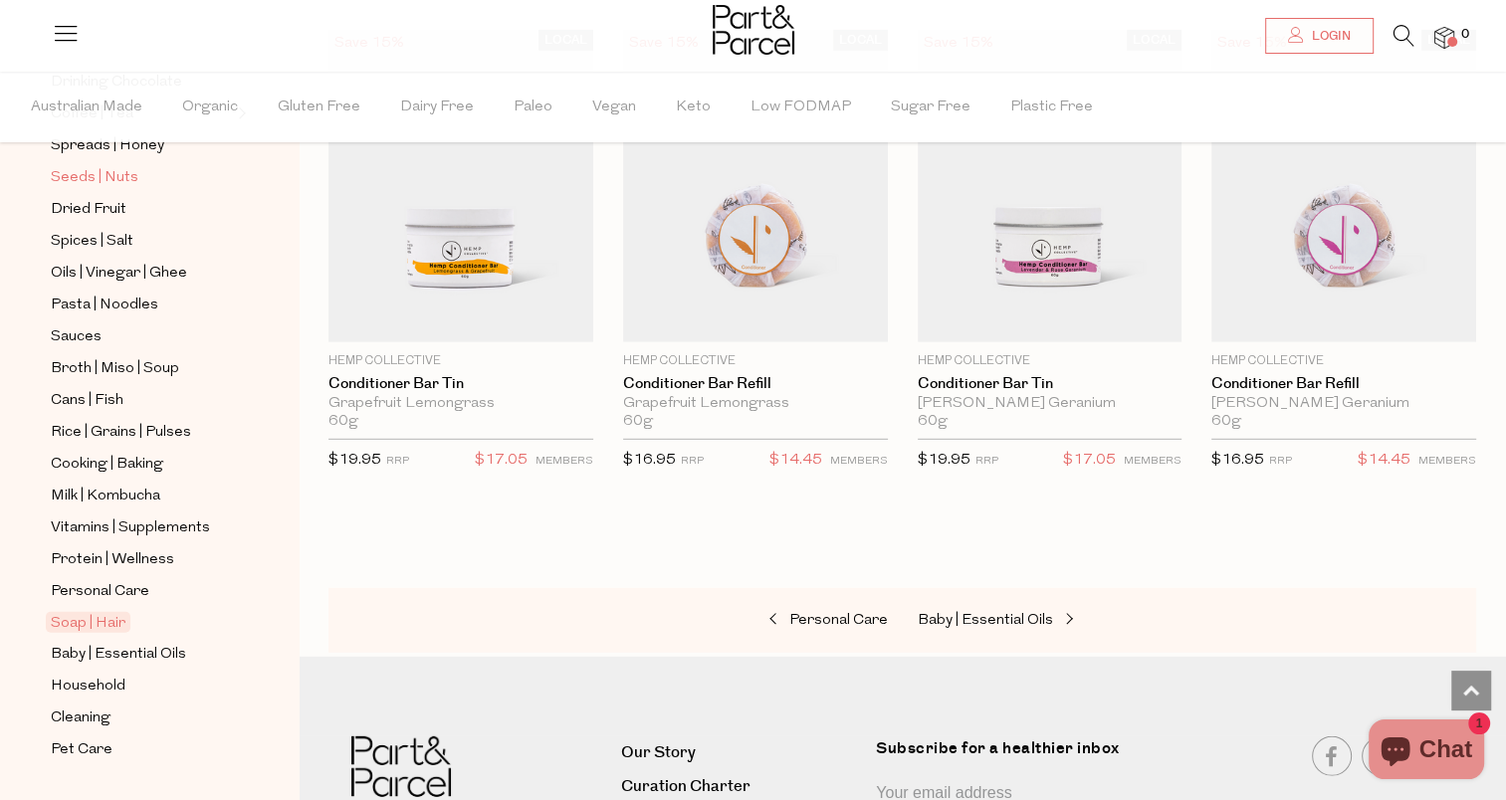
scroll to position [547, 0]
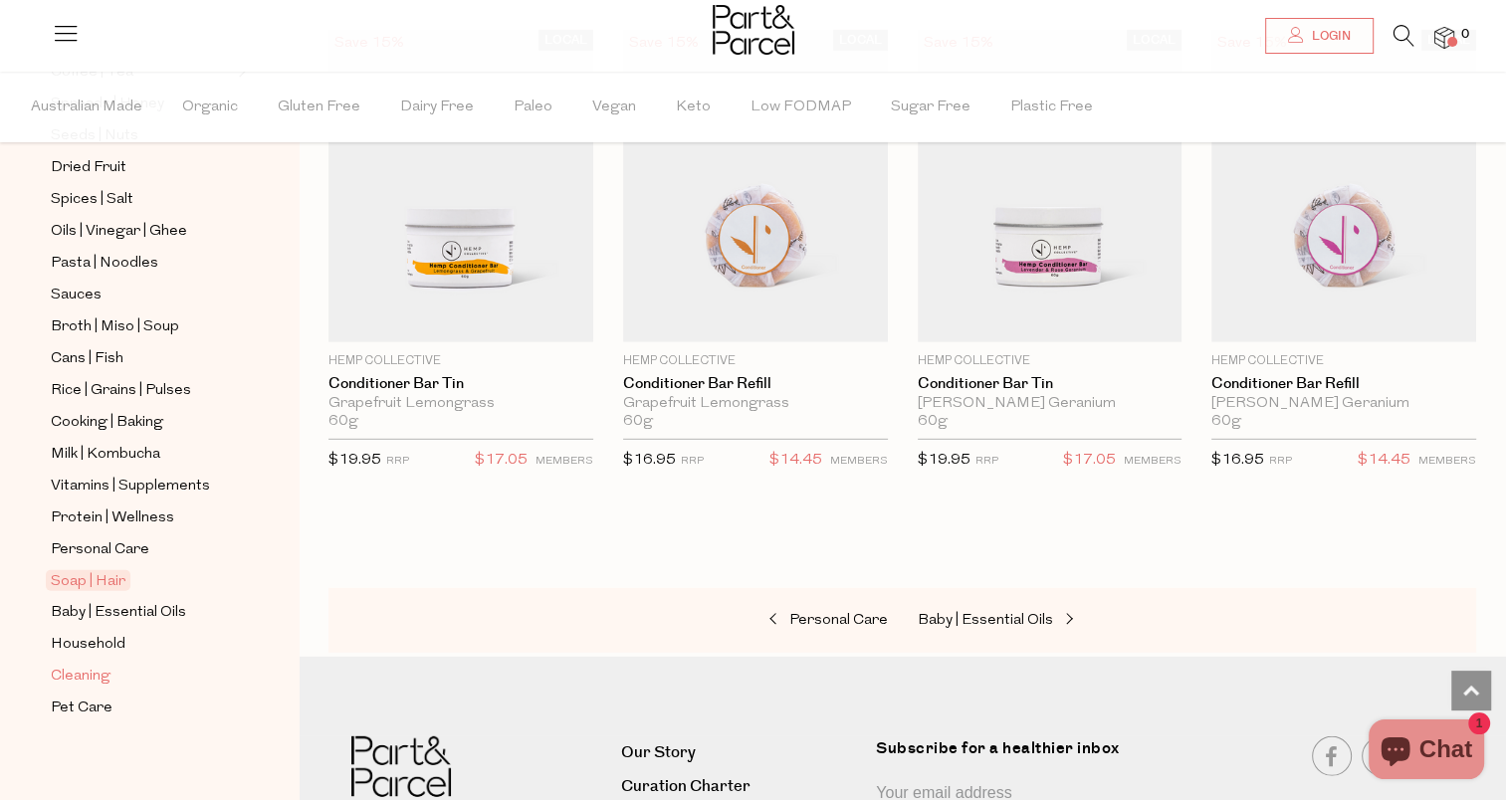
click at [88, 673] on span "Cleaning" at bounding box center [81, 677] width 60 height 24
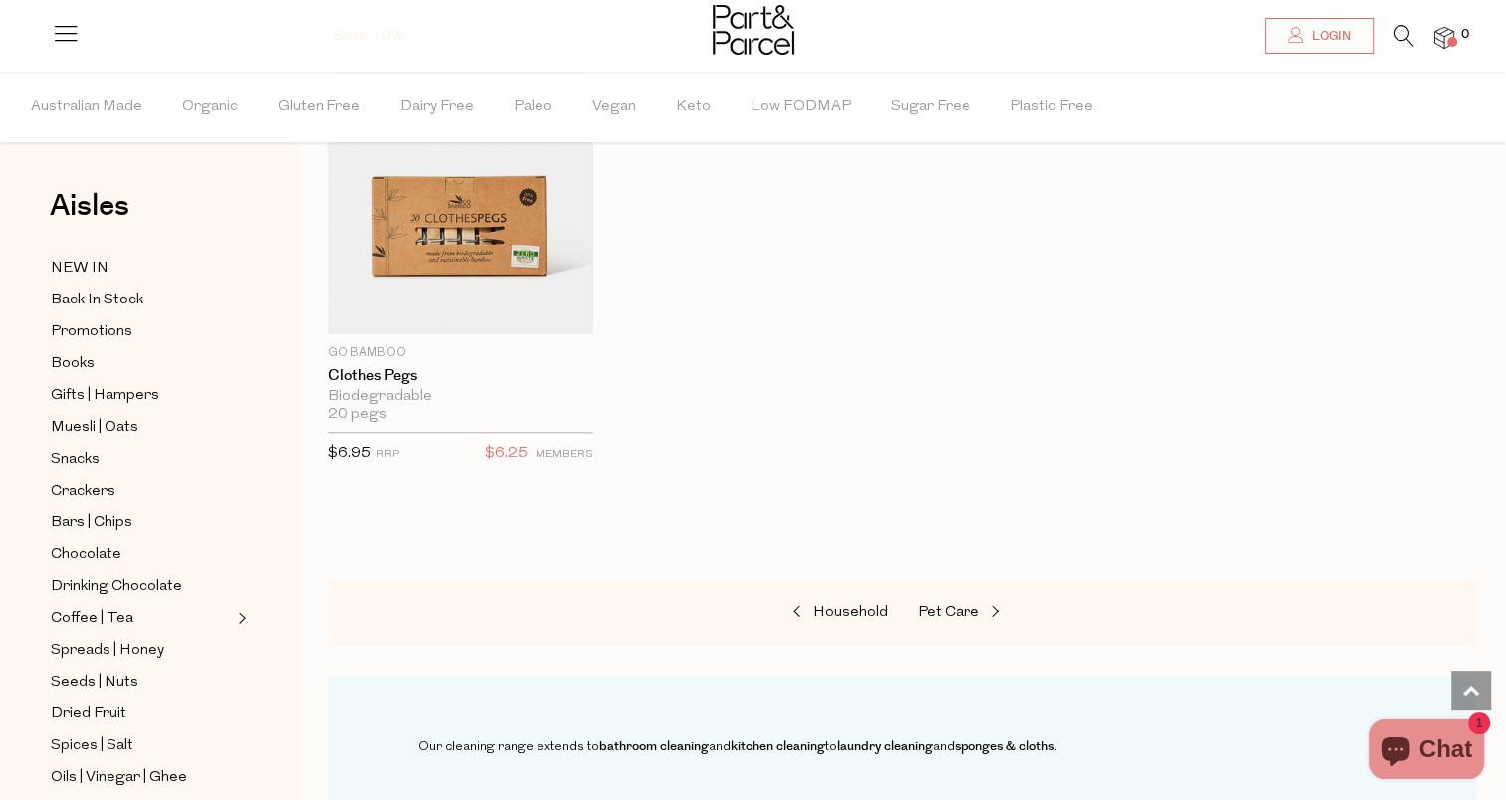
scroll to position [1688, 0]
